Goal: Task Accomplishment & Management: Complete application form

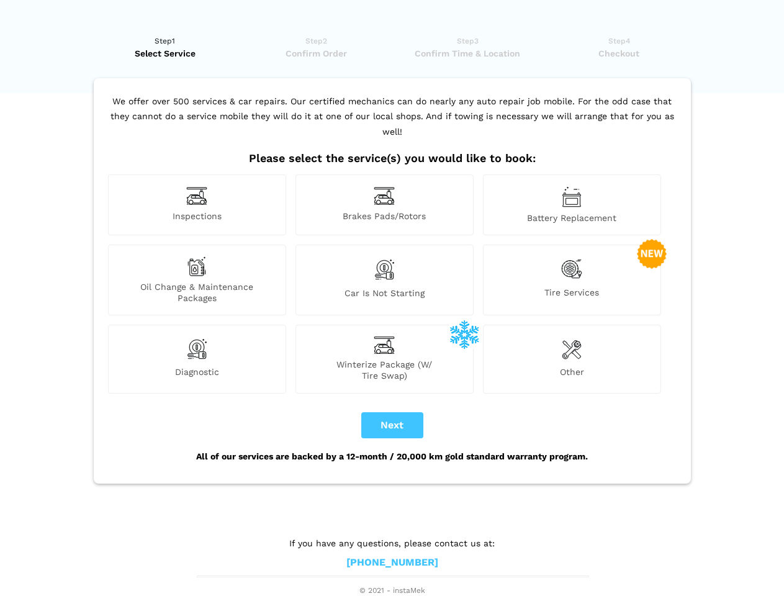
scroll to position [9, 0]
click at [197, 205] on img at bounding box center [196, 195] width 21 height 19
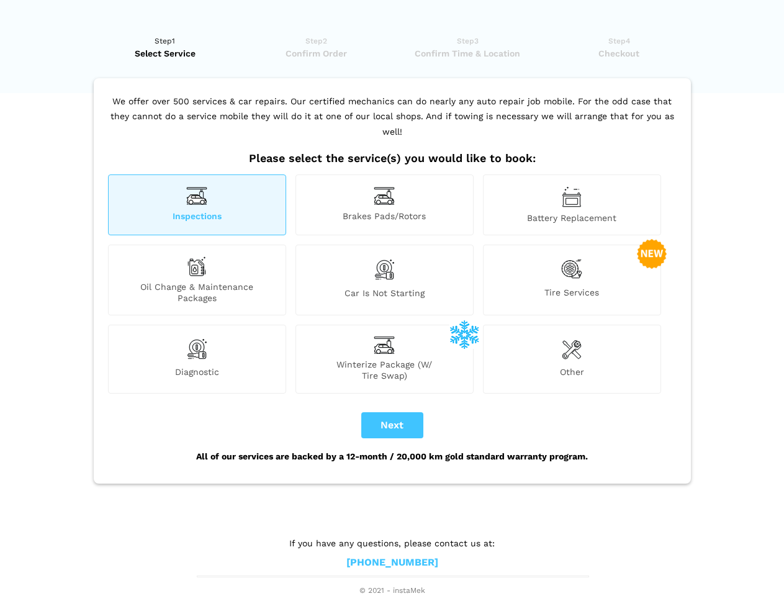
click at [384, 205] on img at bounding box center [384, 195] width 21 height 19
click at [572, 205] on img at bounding box center [572, 196] width 20 height 21
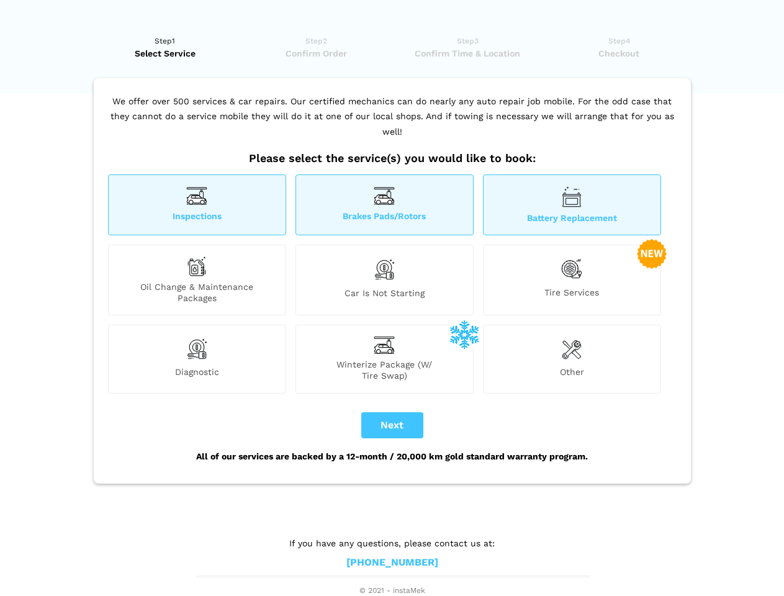
click at [197, 280] on div "Oil Change & Maintenance Packages" at bounding box center [197, 280] width 178 height 71
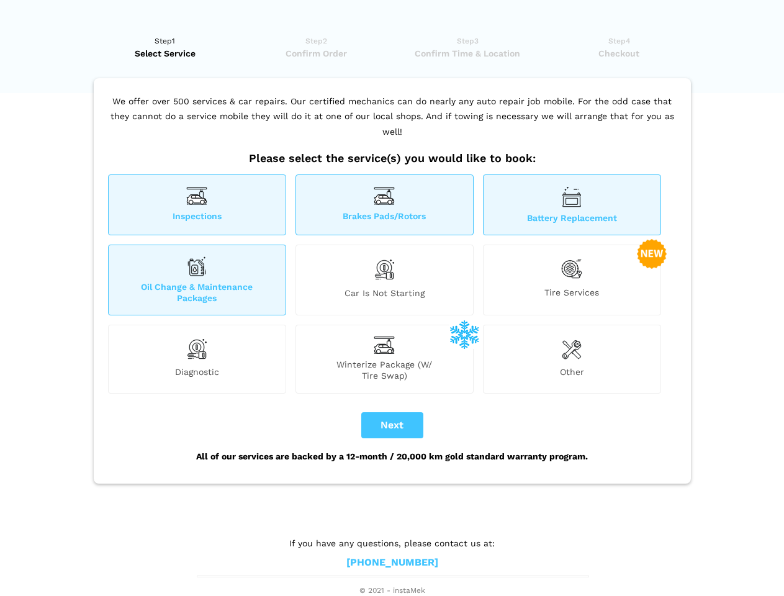
click at [384, 280] on img at bounding box center [384, 269] width 21 height 26
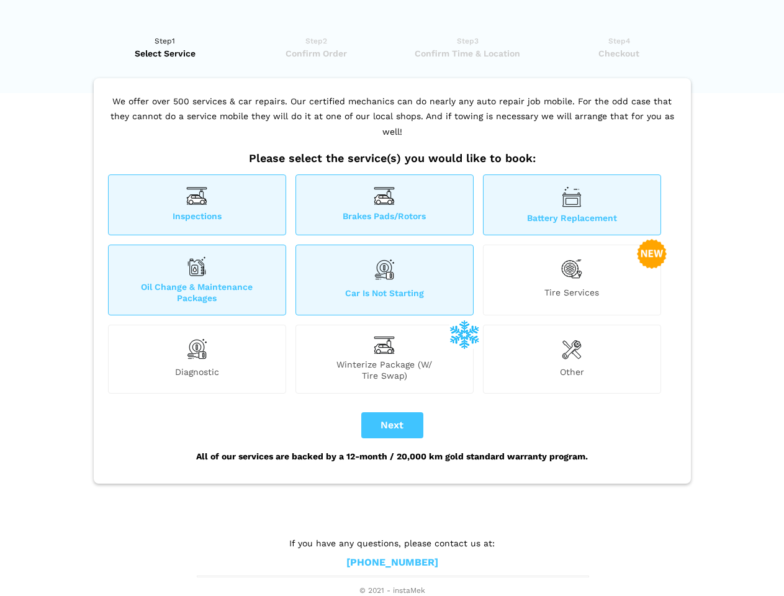
click at [572, 280] on img at bounding box center [571, 268] width 21 height 25
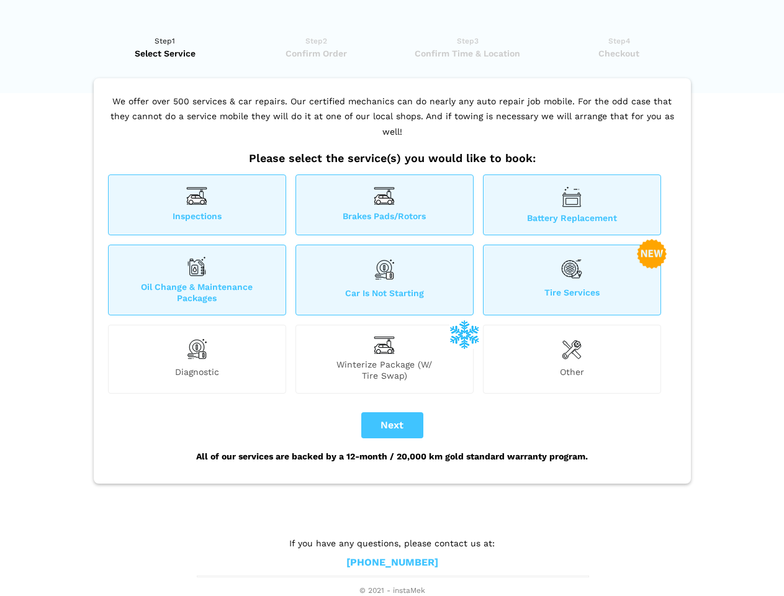
click at [197, 359] on img at bounding box center [196, 348] width 21 height 25
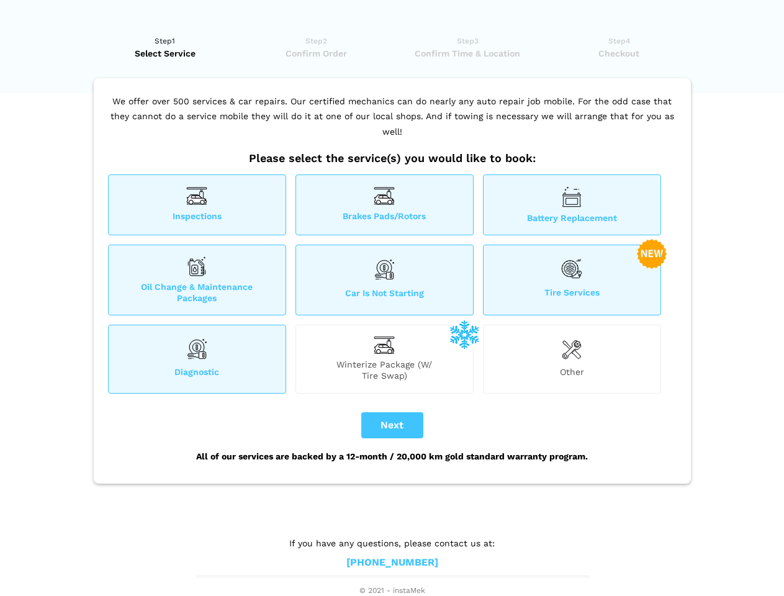
click at [384, 359] on span "Winterize Package (W/ Tire Swap)" at bounding box center [384, 370] width 177 height 22
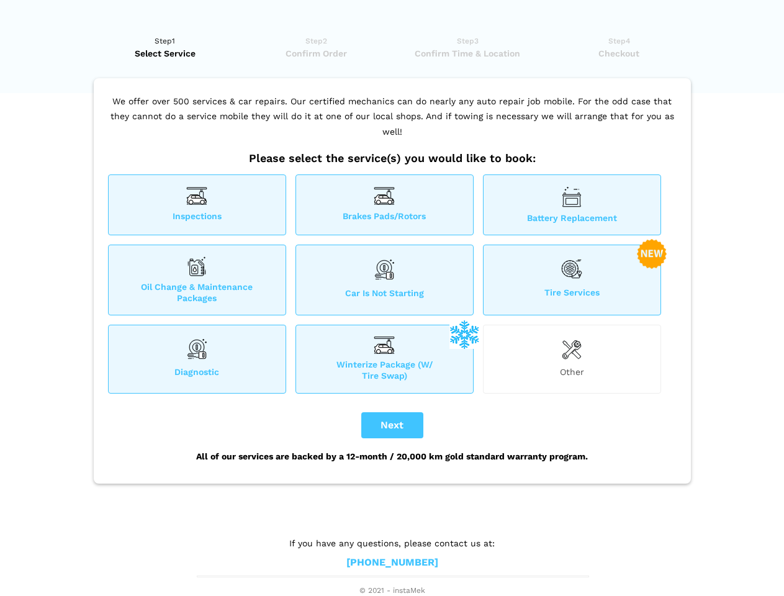
click at [572, 359] on img at bounding box center [572, 348] width 20 height 25
click at [392, 425] on button "Next" at bounding box center [392, 425] width 62 height 26
checkbox input "true"
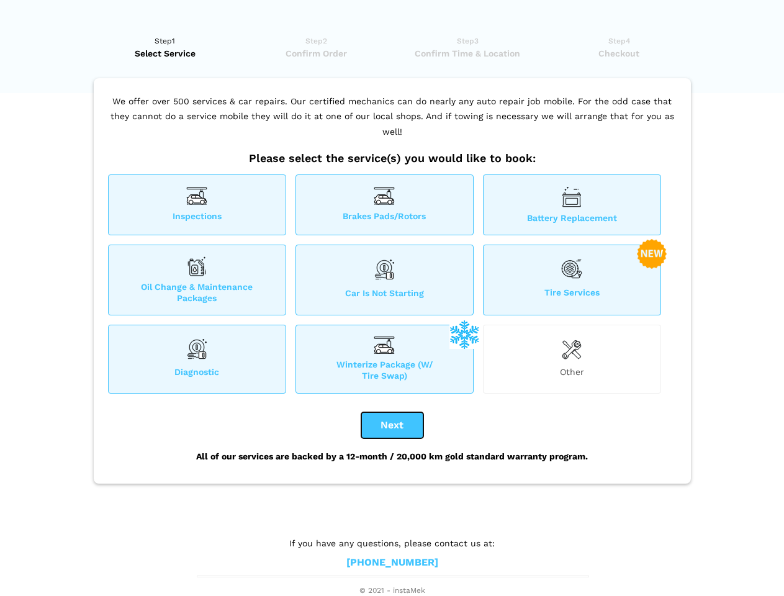
checkbox input "true"
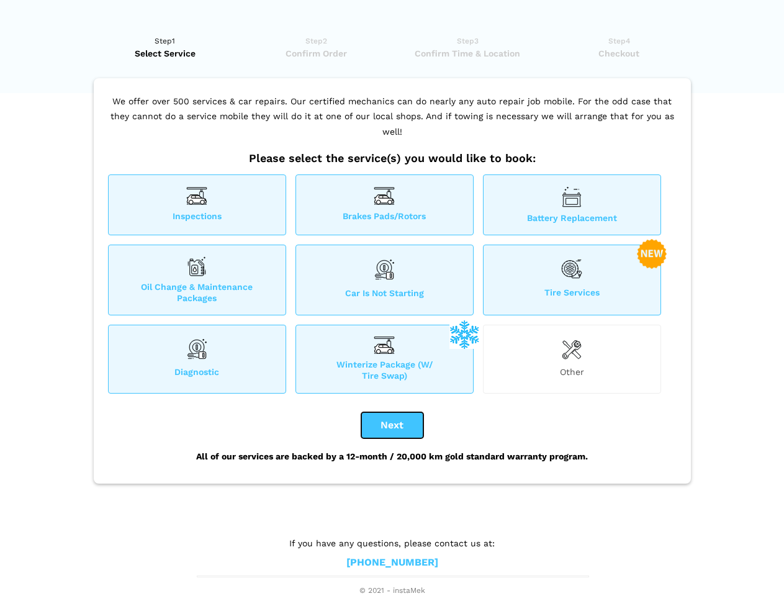
checkbox input "true"
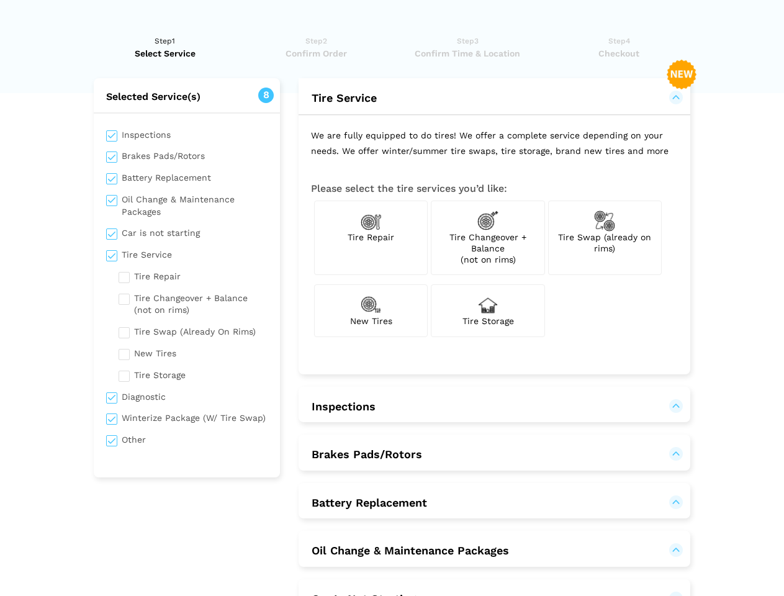
scroll to position [0, 0]
